Goal: Task Accomplishment & Management: Manage account settings

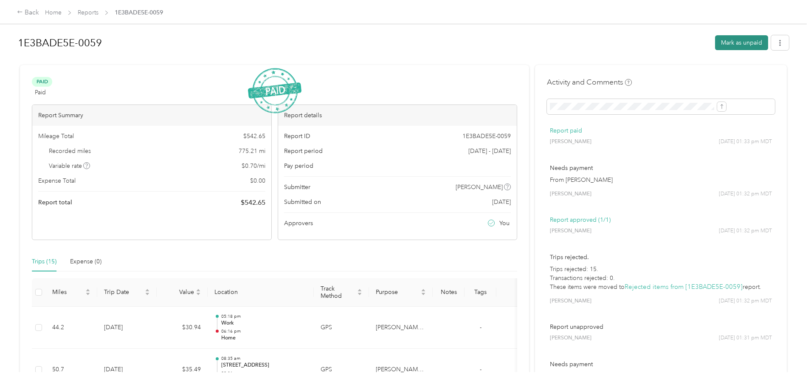
click at [715, 40] on button "Mark as unpaid" at bounding box center [741, 42] width 53 height 15
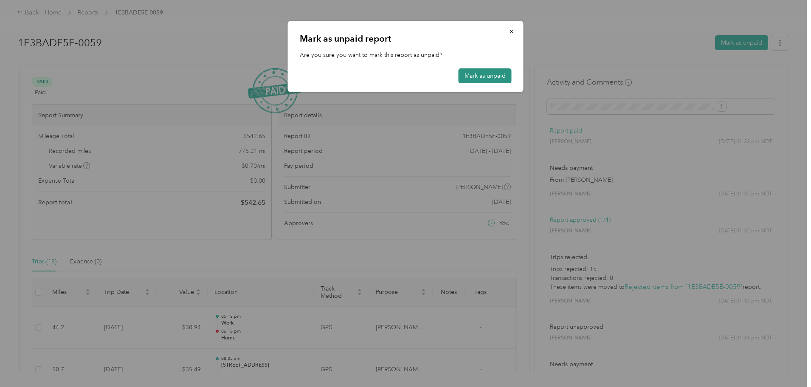
click at [472, 73] on button "Mark as unpaid" at bounding box center [485, 75] width 53 height 15
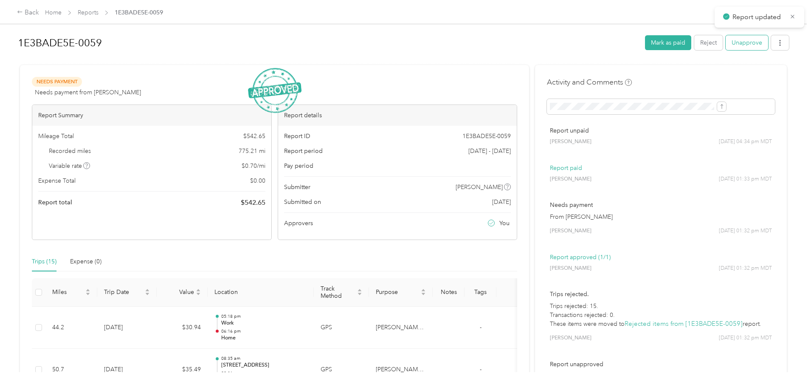
click at [726, 43] on button "Unapprove" at bounding box center [747, 42] width 42 height 15
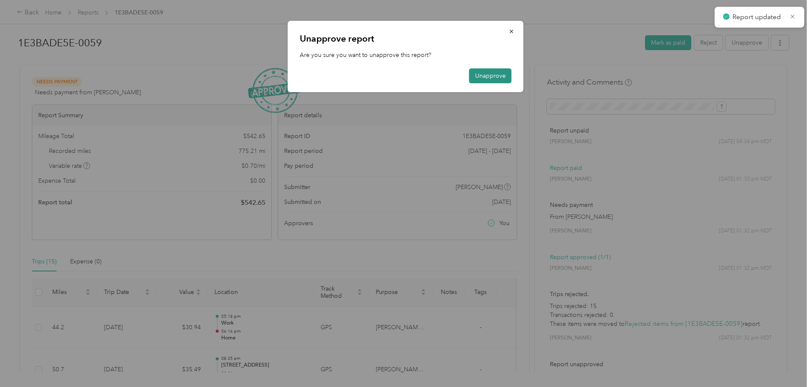
click at [496, 78] on button "Unapprove" at bounding box center [490, 75] width 42 height 15
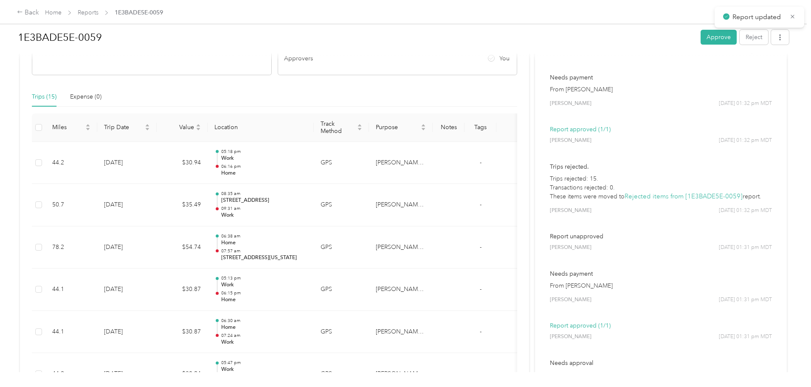
scroll to position [170, 0]
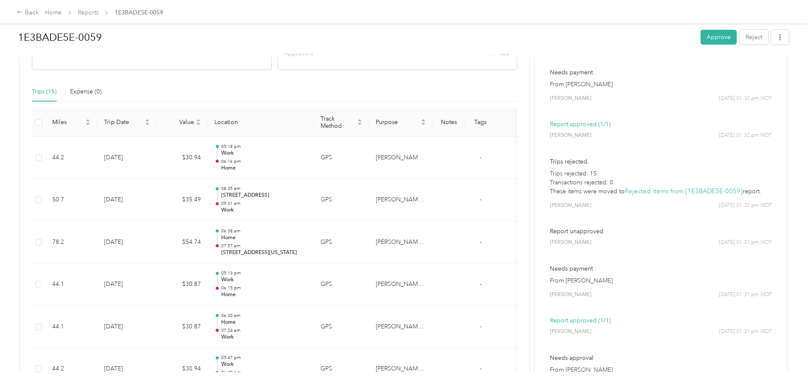
click at [630, 193] on link "Rejected items from [1E3BADE5E-0059]" at bounding box center [684, 191] width 118 height 8
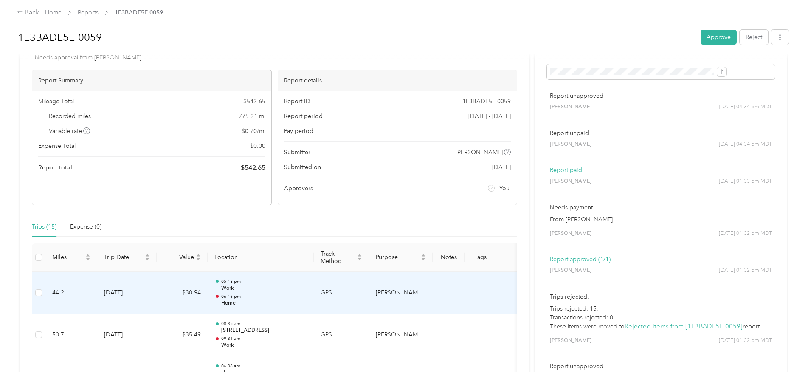
scroll to position [0, 0]
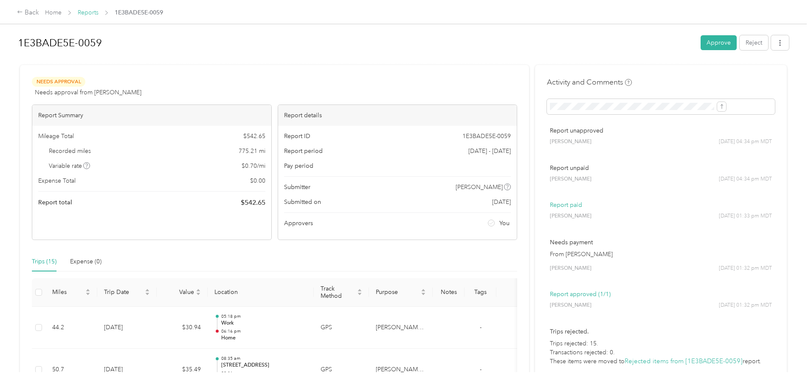
click at [99, 10] on link "Reports" at bounding box center [88, 12] width 21 height 7
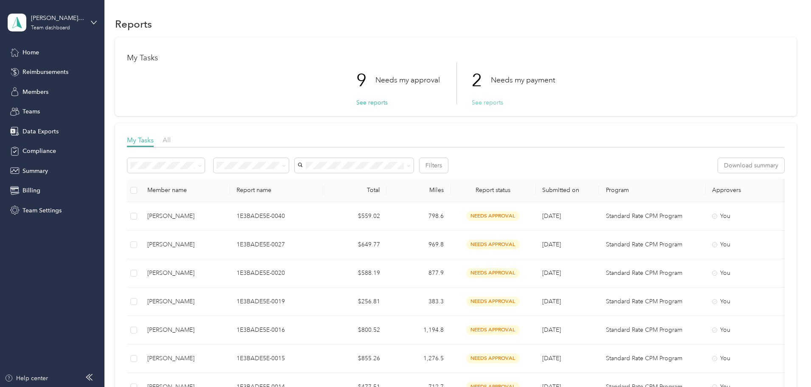
click at [496, 103] on button "See reports" at bounding box center [487, 102] width 31 height 9
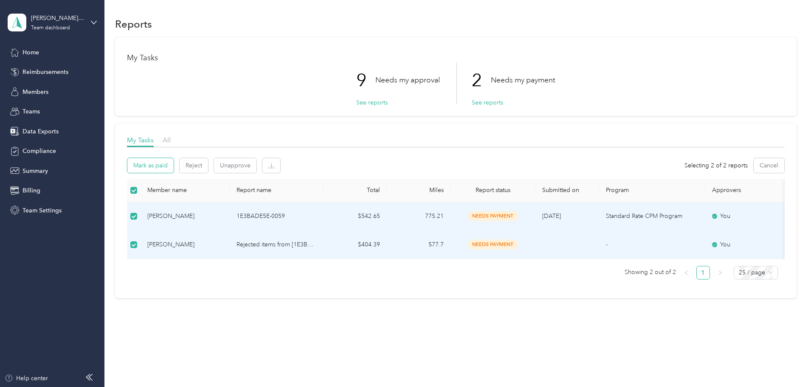
click at [174, 164] on button "Mark as paid" at bounding box center [150, 165] width 46 height 15
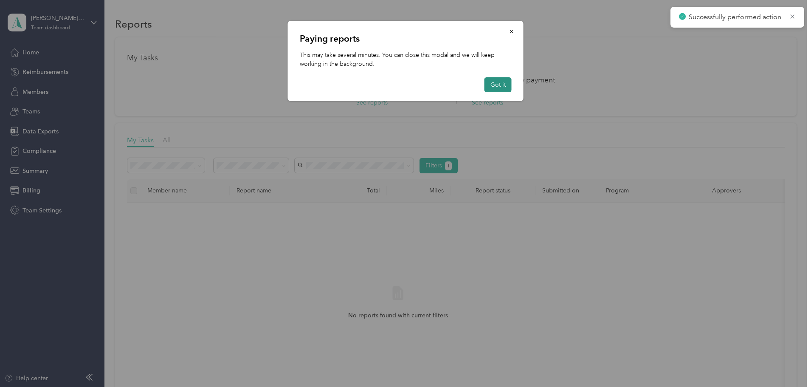
click at [505, 83] on button "Got it" at bounding box center [498, 84] width 27 height 15
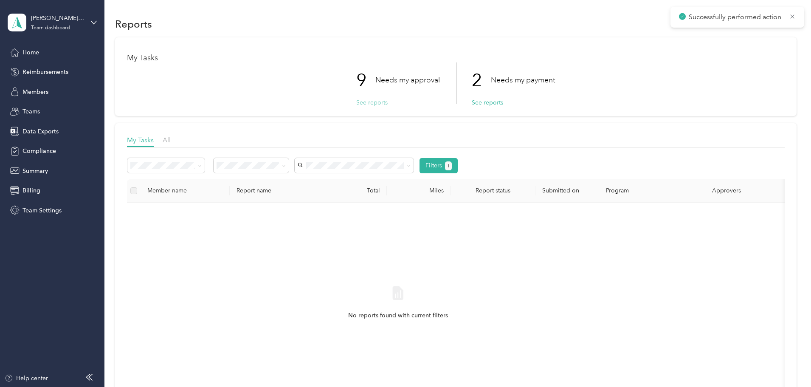
click at [368, 102] on button "See reports" at bounding box center [371, 102] width 31 height 9
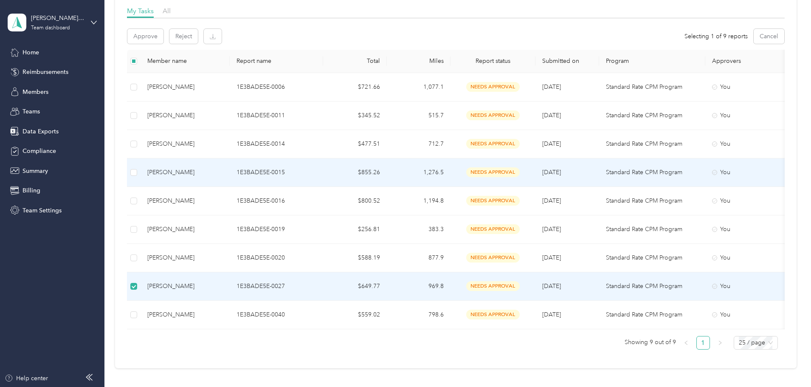
scroll to position [204, 0]
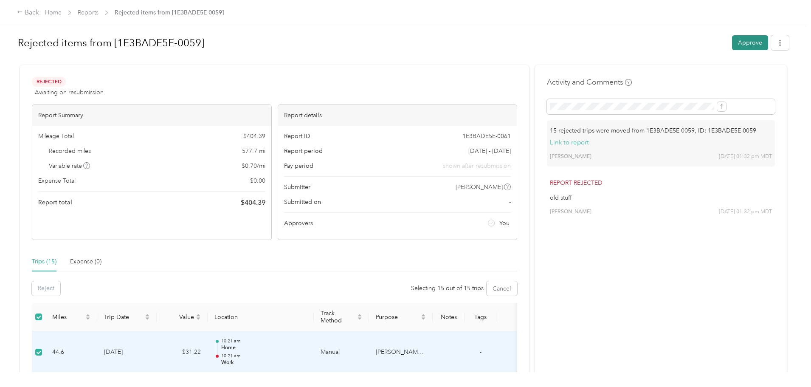
click at [732, 44] on button "Approve" at bounding box center [750, 42] width 36 height 15
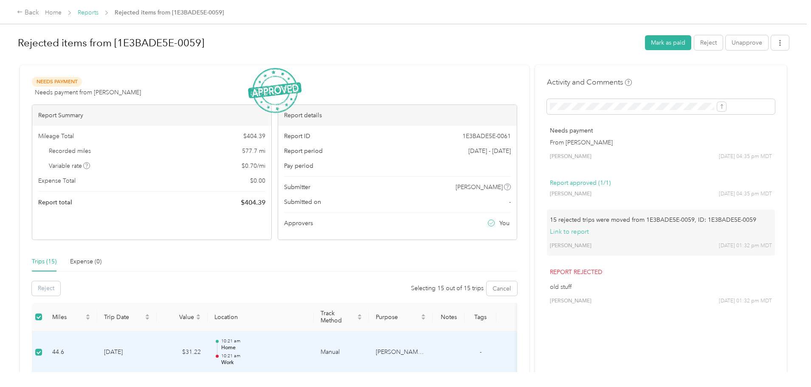
click at [99, 12] on link "Reports" at bounding box center [88, 12] width 21 height 7
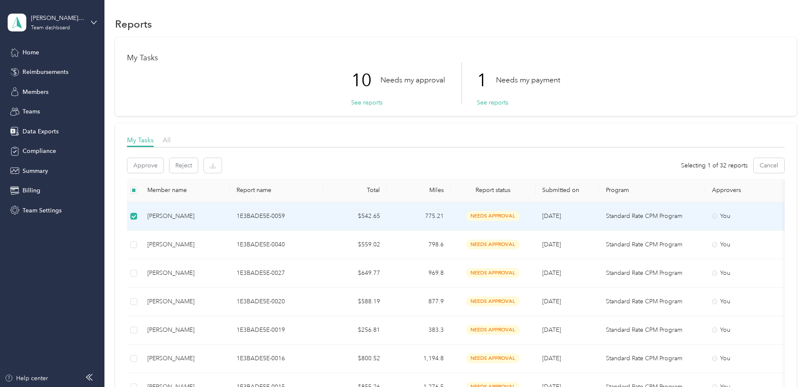
click at [316, 216] on p "1E3BADE5E-0059" at bounding box center [277, 216] width 80 height 9
click at [223, 218] on div "[PERSON_NAME]" at bounding box center [185, 216] width 76 height 9
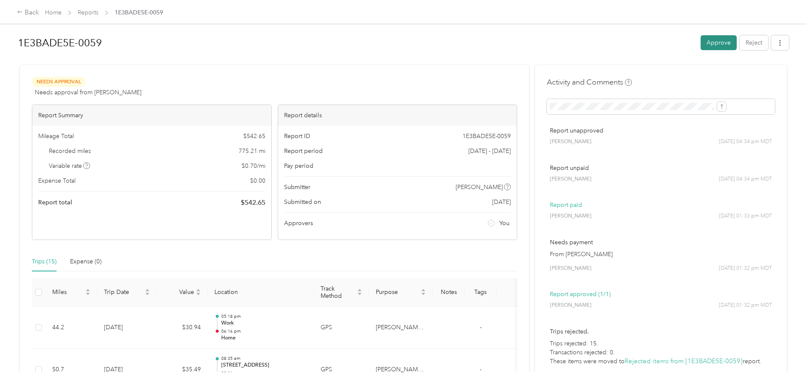
click at [701, 43] on button "Approve" at bounding box center [719, 42] width 36 height 15
